Goal: Information Seeking & Learning: Learn about a topic

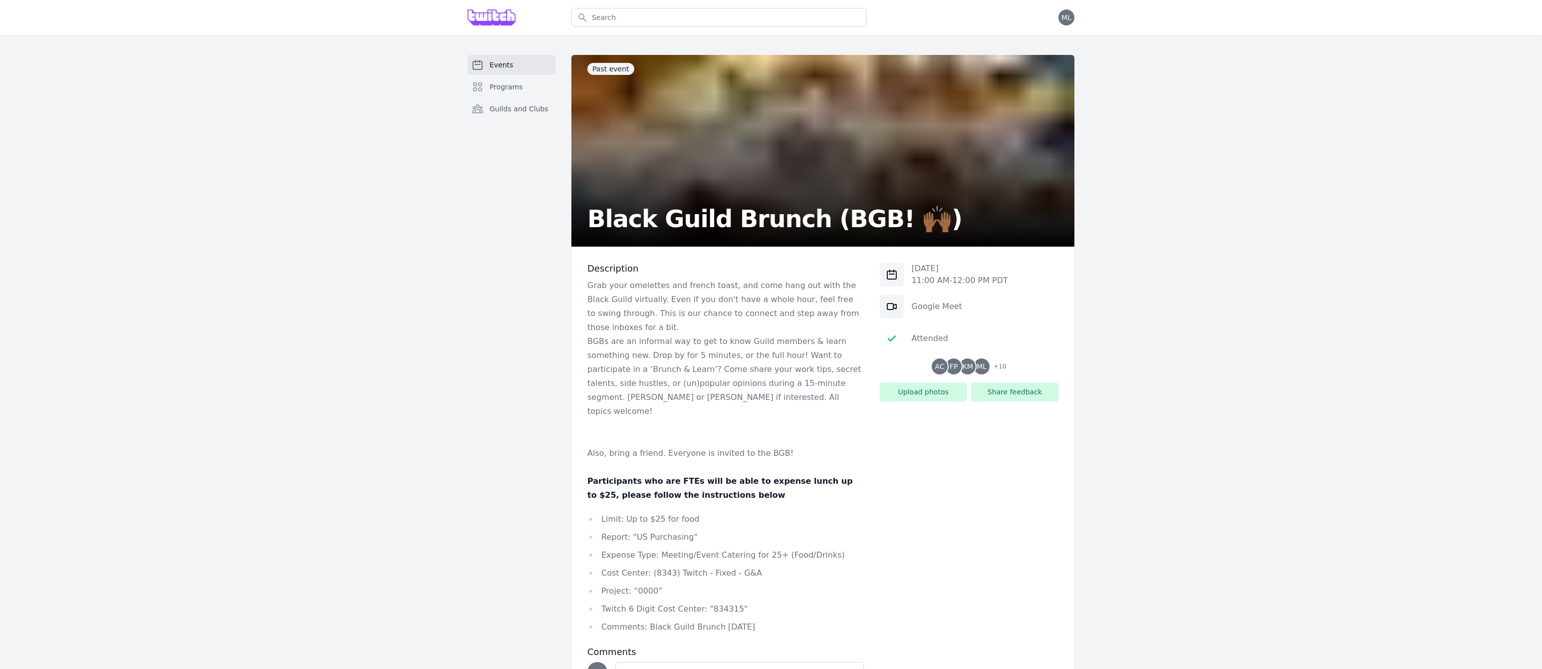
scroll to position [85, 0]
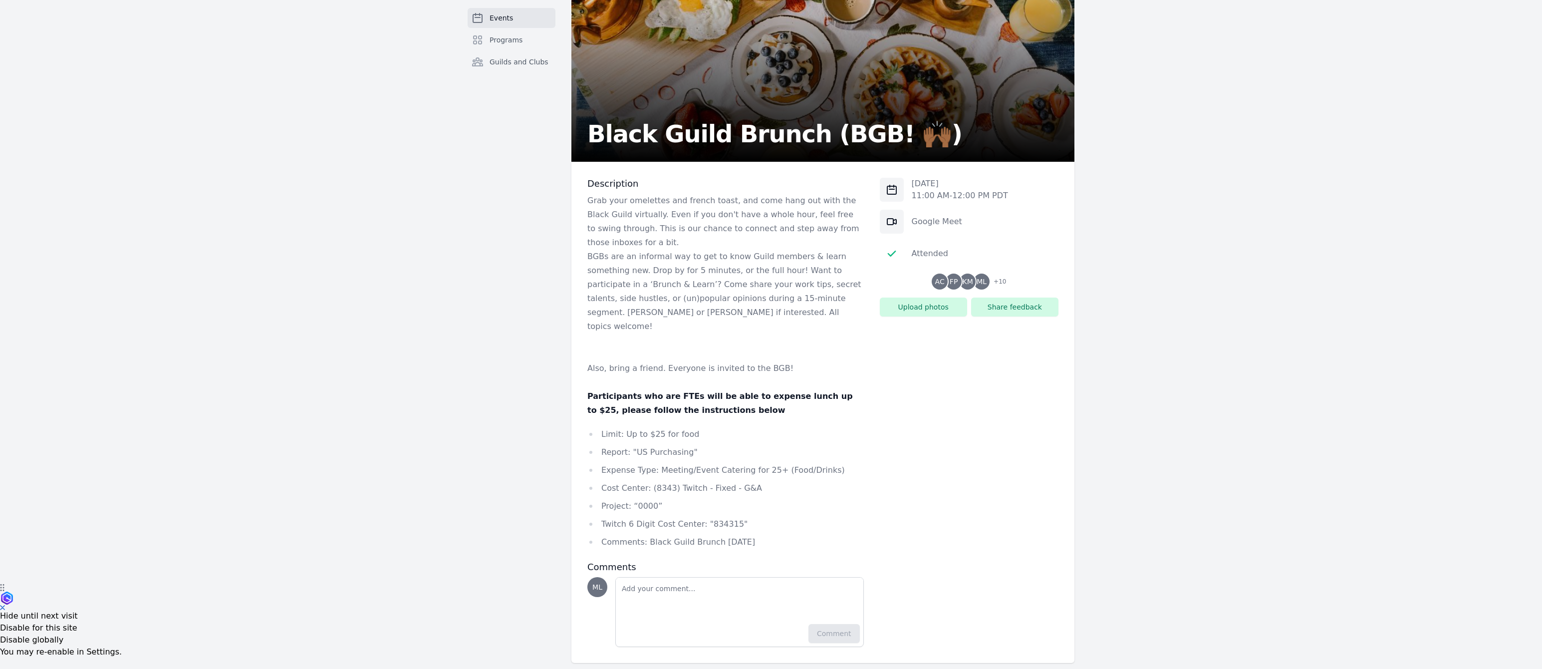
drag, startPoint x: 776, startPoint y: 526, endPoint x: 643, endPoint y: 532, distance: 132.4
click at [643, 535] on li "Comments: Black Guild Brunch [DATE]" at bounding box center [725, 542] width 276 height 14
copy li "Black Guild Brunch Sep 2025"
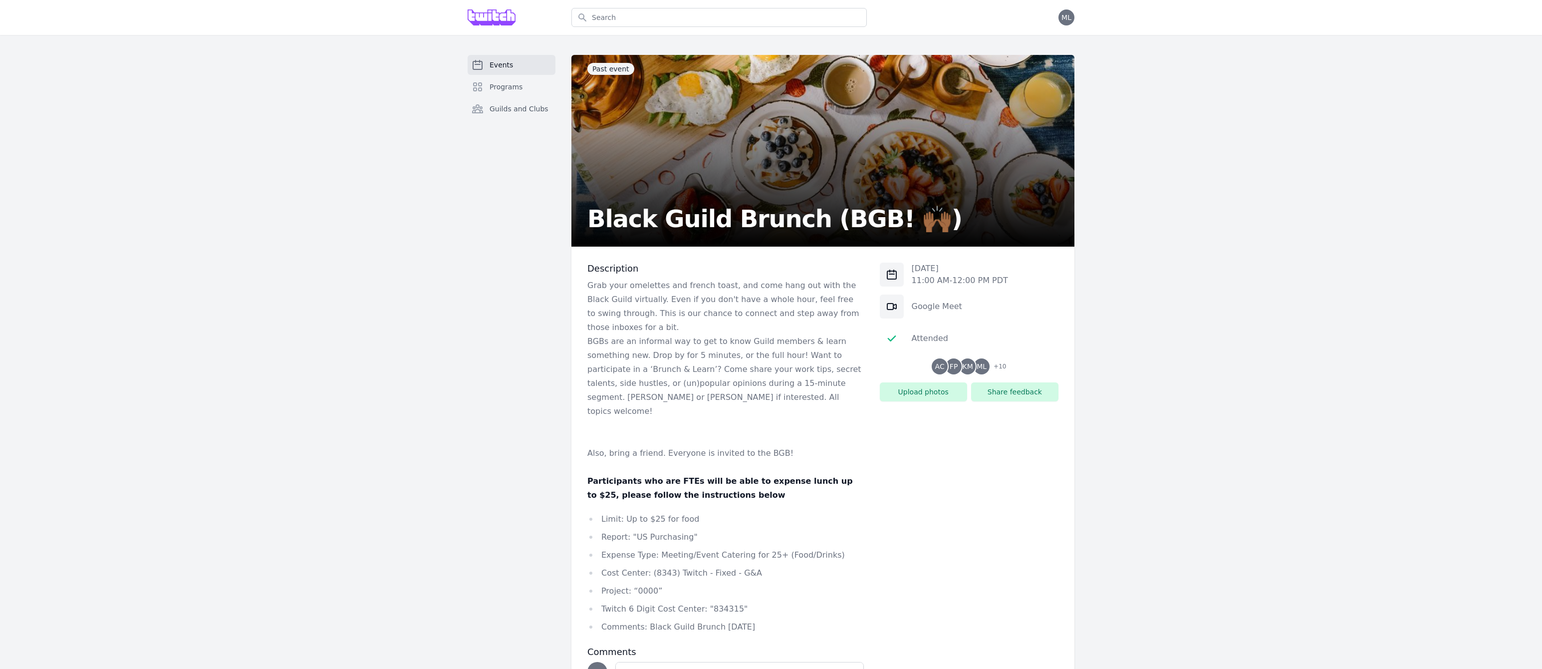
scroll to position [85, 0]
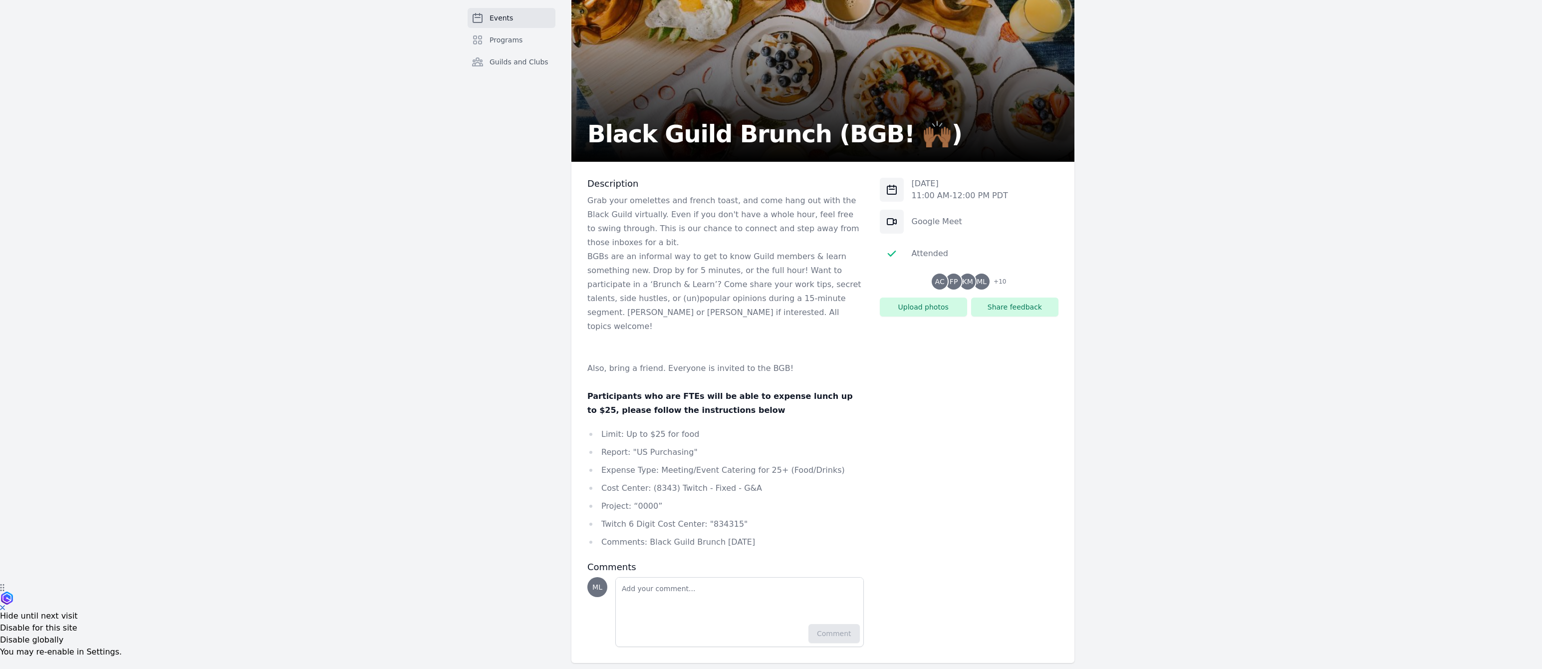
drag, startPoint x: 760, startPoint y: 527, endPoint x: 576, endPoint y: 411, distance: 217.4
click at [576, 411] on div "Description Grab your omelettes and french toast, and come hang out with the Bl…" at bounding box center [822, 412] width 503 height 501
click at [578, 385] on div "Description Grab your omelettes and french toast, and come hang out with the Bl…" at bounding box center [822, 412] width 503 height 501
drag, startPoint x: 581, startPoint y: 382, endPoint x: 795, endPoint y: 521, distance: 255.5
click at [795, 521] on div "Description Grab your omelettes and french toast, and come hang out with the Bl…" at bounding box center [822, 412] width 503 height 501
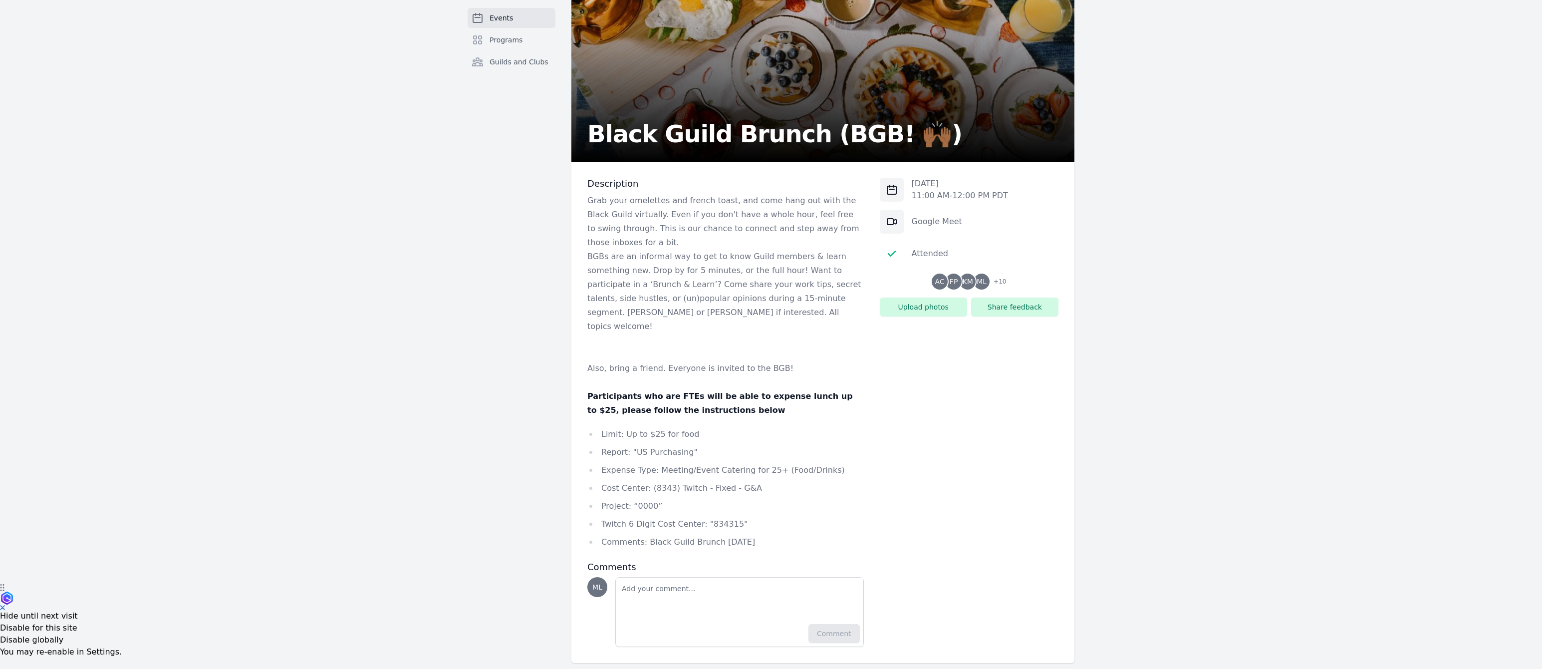
copy div "Participants who are FTEs will be able to expense lunch up to $25, please follo…"
